Goal: Register for event/course

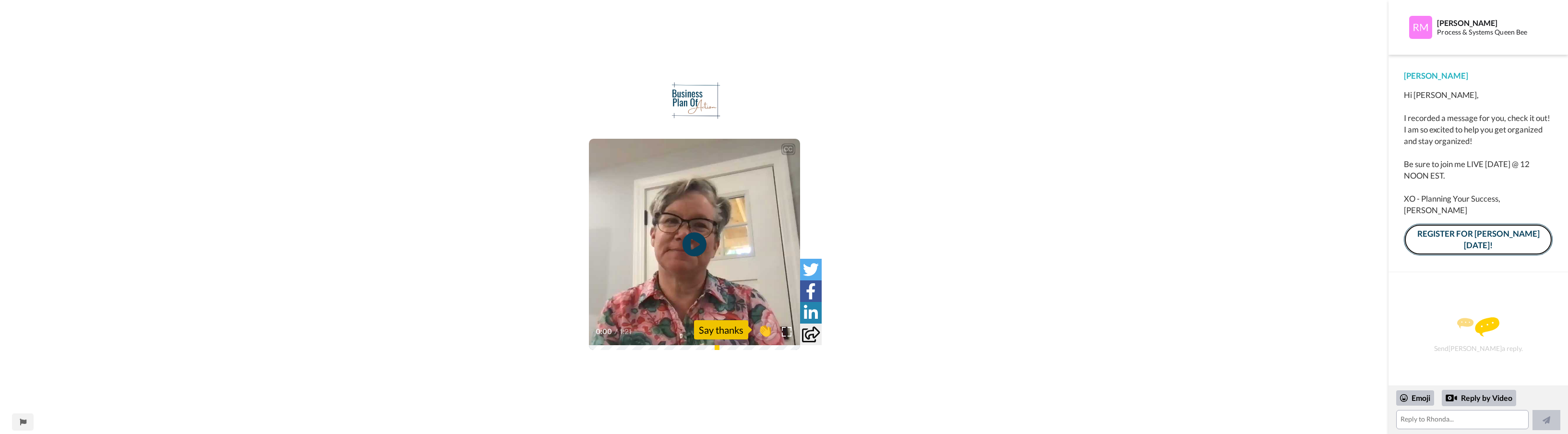
click at [1426, 237] on link "REGISTER FOR [PERSON_NAME] [DATE]!" at bounding box center [1478, 240] width 149 height 32
click at [1296, 64] on div "CC Play/Pause 0:00 / 1:21 👏 Say thanks" at bounding box center [694, 217] width 1388 height 434
click at [1295, 64] on div "CC Play/Pause 0:00 / 1:21 👏 Say thanks" at bounding box center [694, 217] width 1388 height 434
click at [1438, 417] on textarea at bounding box center [1462, 419] width 132 height 19
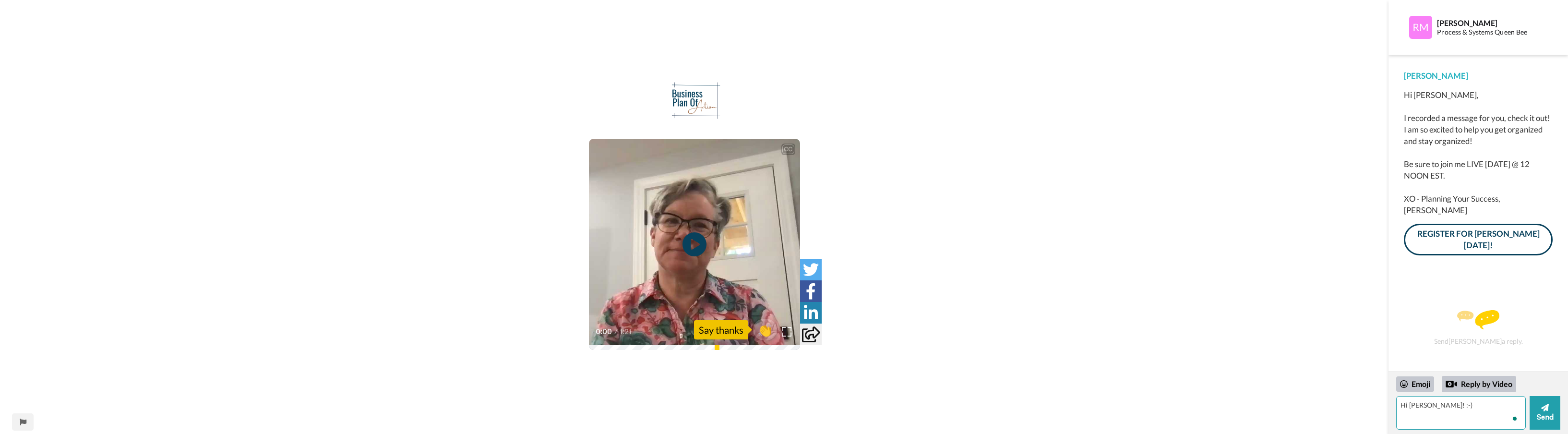
type textarea "Hi [PERSON_NAME]! :-)"
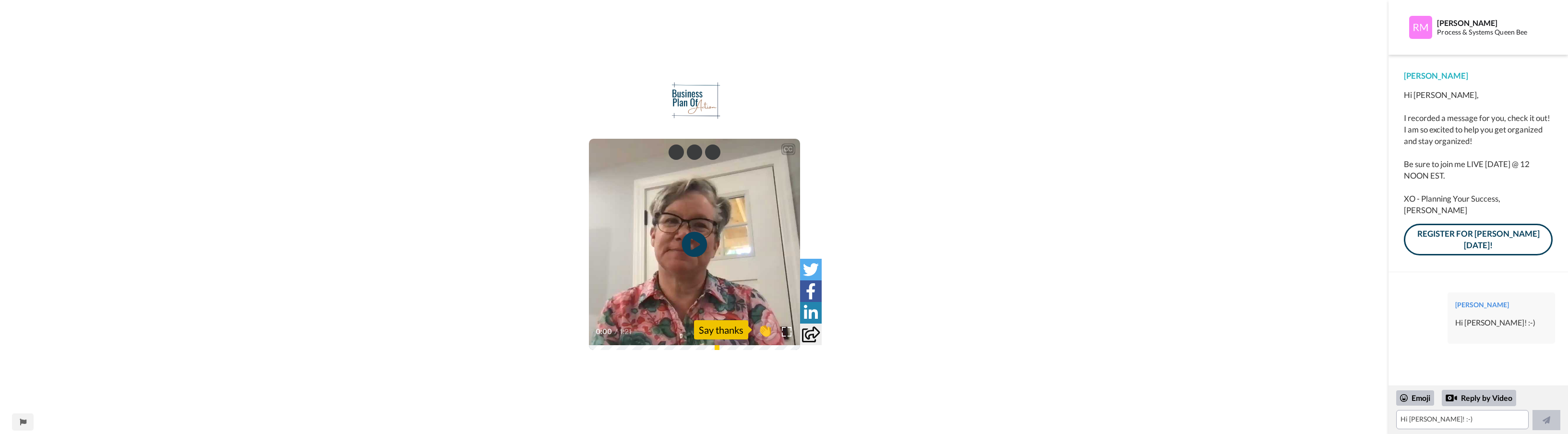
click at [689, 242] on icon at bounding box center [694, 244] width 25 height 25
click at [700, 247] on icon at bounding box center [694, 244] width 25 height 25
click at [726, 330] on div "Say thanks" at bounding box center [721, 329] width 54 height 19
click at [693, 238] on icon at bounding box center [694, 244] width 25 height 25
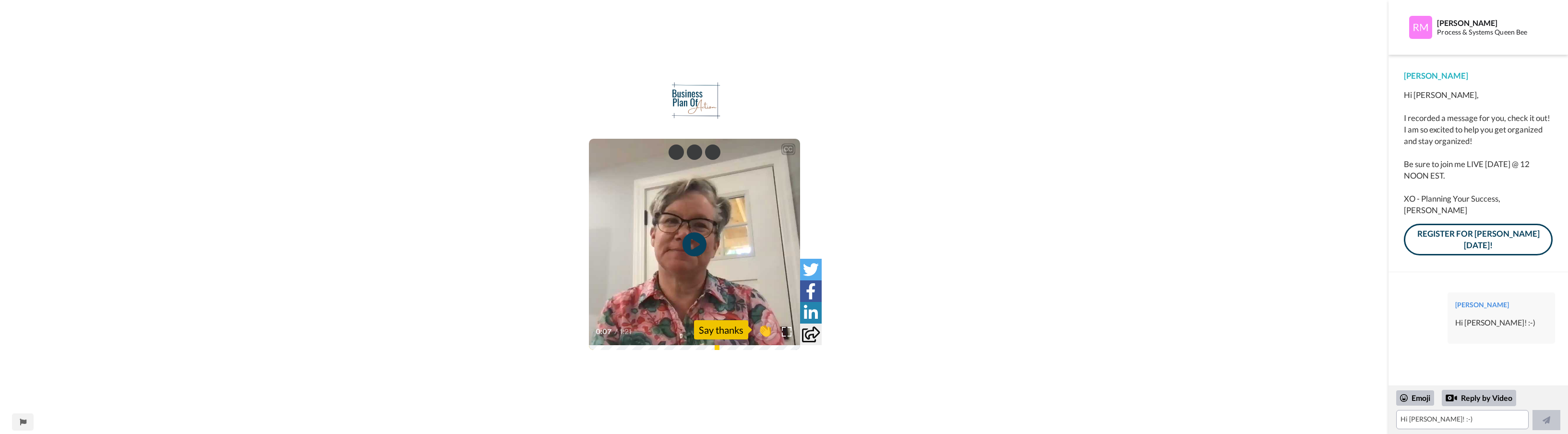
click at [973, 142] on div "CC Play/Pause I'm really excited about helping you get organized and stay organ…" at bounding box center [694, 223] width 1388 height 283
click at [786, 330] on img at bounding box center [786, 332] width 10 height 10
click at [674, 151] on div "Detach button" at bounding box center [677, 152] width 16 height 16
